Goal: Task Accomplishment & Management: Manage account settings

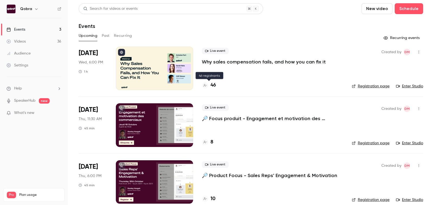
click at [215, 83] on h4 "46" at bounding box center [213, 85] width 5 height 7
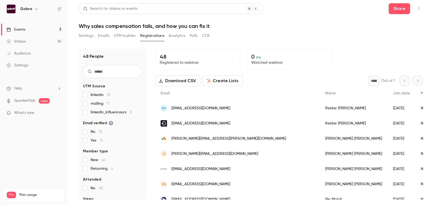
click at [19, 27] on div "Events" at bounding box center [16, 29] width 19 height 5
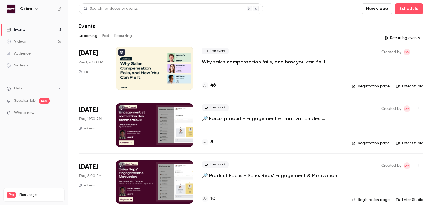
click at [214, 86] on h4 "46" at bounding box center [213, 85] width 5 height 7
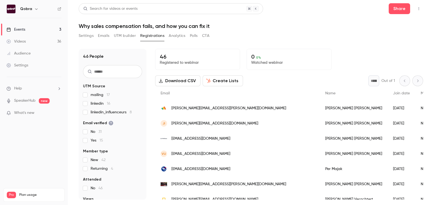
click at [109, 34] on button "Emails" at bounding box center [103, 35] width 11 height 9
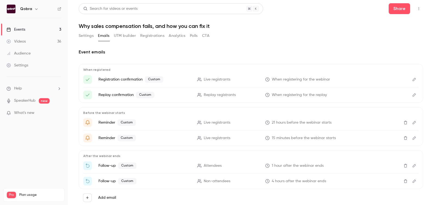
click at [126, 34] on button "UTM builder" at bounding box center [125, 35] width 22 height 9
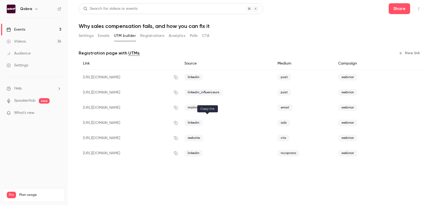
click at [180, 124] on button "button" at bounding box center [175, 123] width 9 height 9
click at [36, 30] on link "Events 3" at bounding box center [34, 30] width 68 height 12
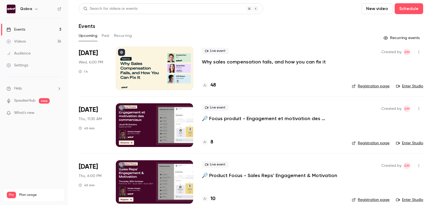
scroll to position [8, 0]
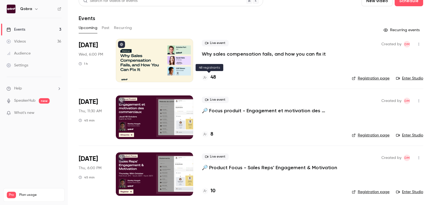
click at [214, 77] on h4 "48" at bounding box center [213, 77] width 5 height 7
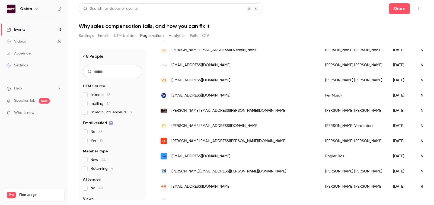
scroll to position [110, 0]
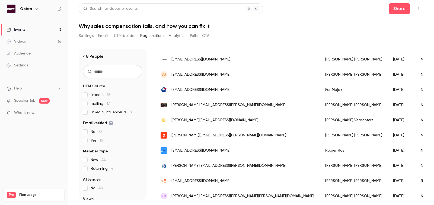
click at [320, 119] on div "Kris Verachtert" at bounding box center [354, 120] width 68 height 15
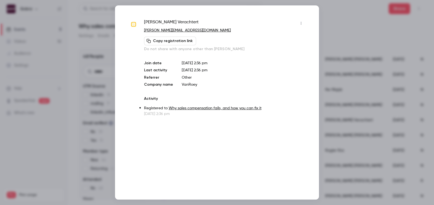
click at [372, 46] on div at bounding box center [217, 102] width 434 height 205
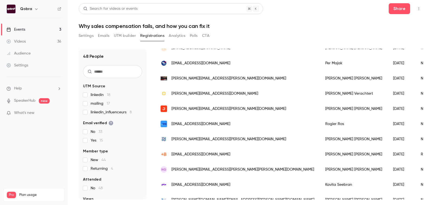
scroll to position [148, 0]
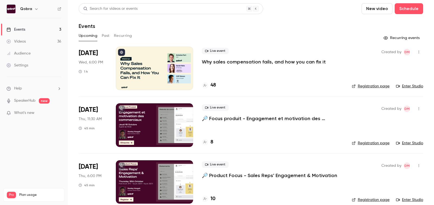
click at [31, 30] on link "Events 3" at bounding box center [34, 30] width 68 height 12
click at [214, 87] on h4 "48" at bounding box center [213, 85] width 5 height 7
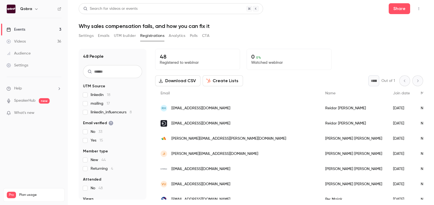
click at [109, 37] on button "Emails" at bounding box center [103, 35] width 11 height 9
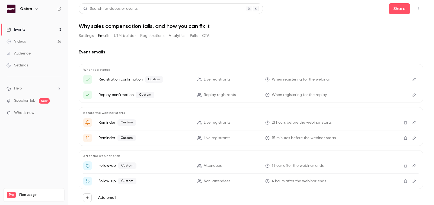
click at [81, 39] on button "Settings" at bounding box center [86, 35] width 15 height 9
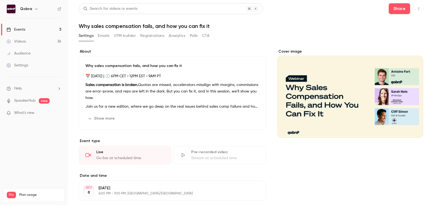
click at [145, 38] on button "Registrations" at bounding box center [152, 35] width 24 height 9
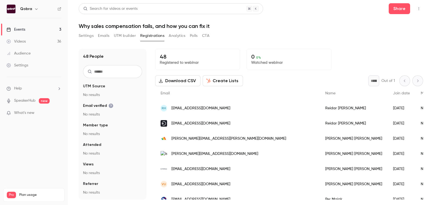
click at [104, 37] on button "Emails" at bounding box center [103, 35] width 11 height 9
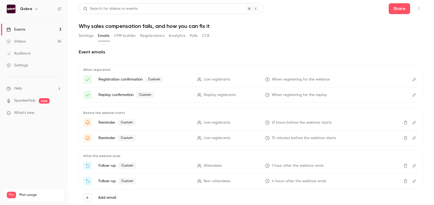
scroll to position [14, 0]
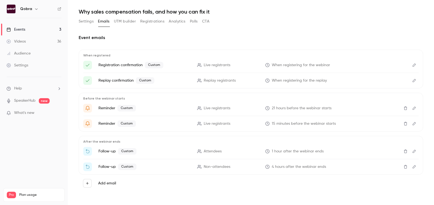
click at [32, 26] on link "Events 3" at bounding box center [34, 30] width 68 height 12
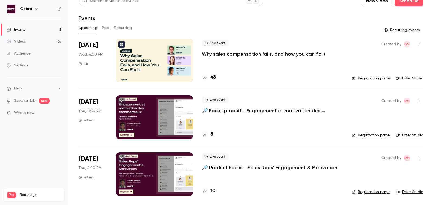
scroll to position [7, 0]
